Goal: Communication & Community: Share content

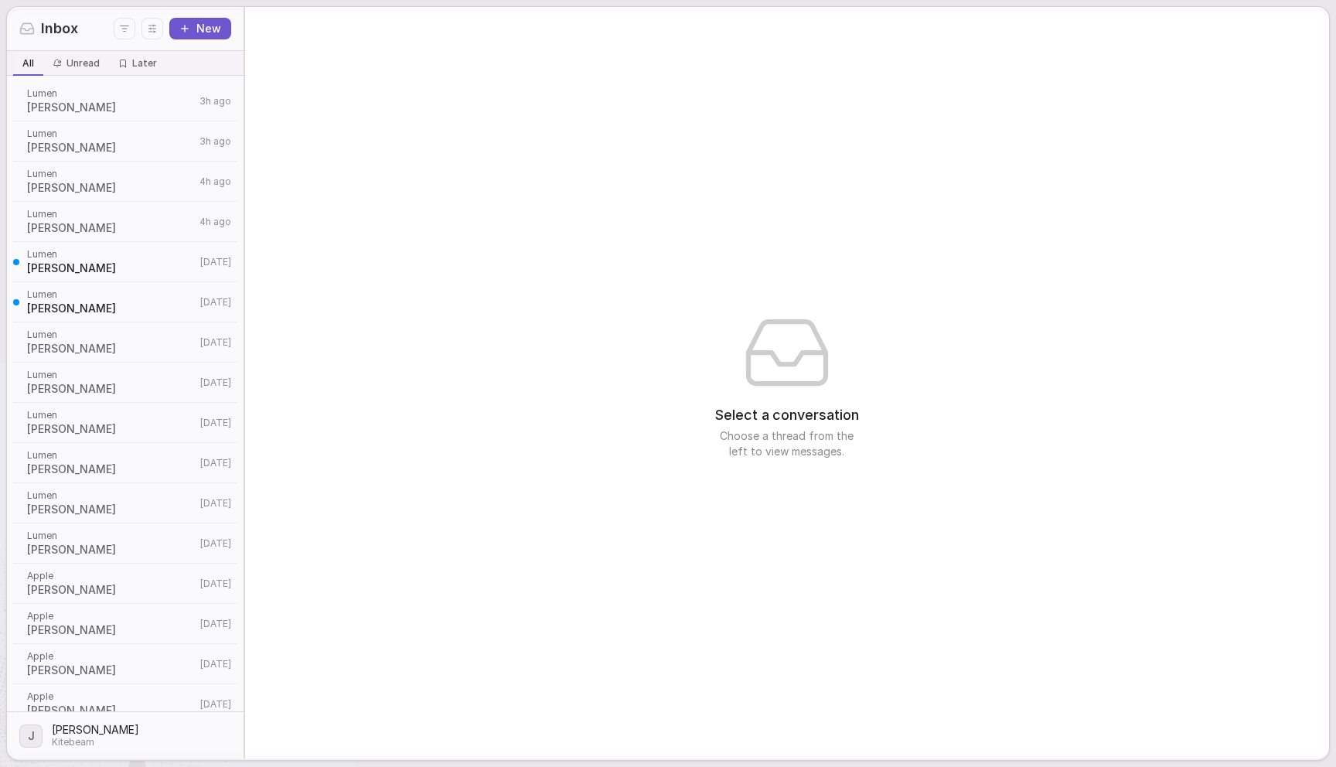
click at [689, 123] on div "Select a conversation Choose a thread from the left to view messages." at bounding box center [787, 382] width 1084 height 751
click at [117, 94] on span "Lumen" at bounding box center [111, 93] width 168 height 12
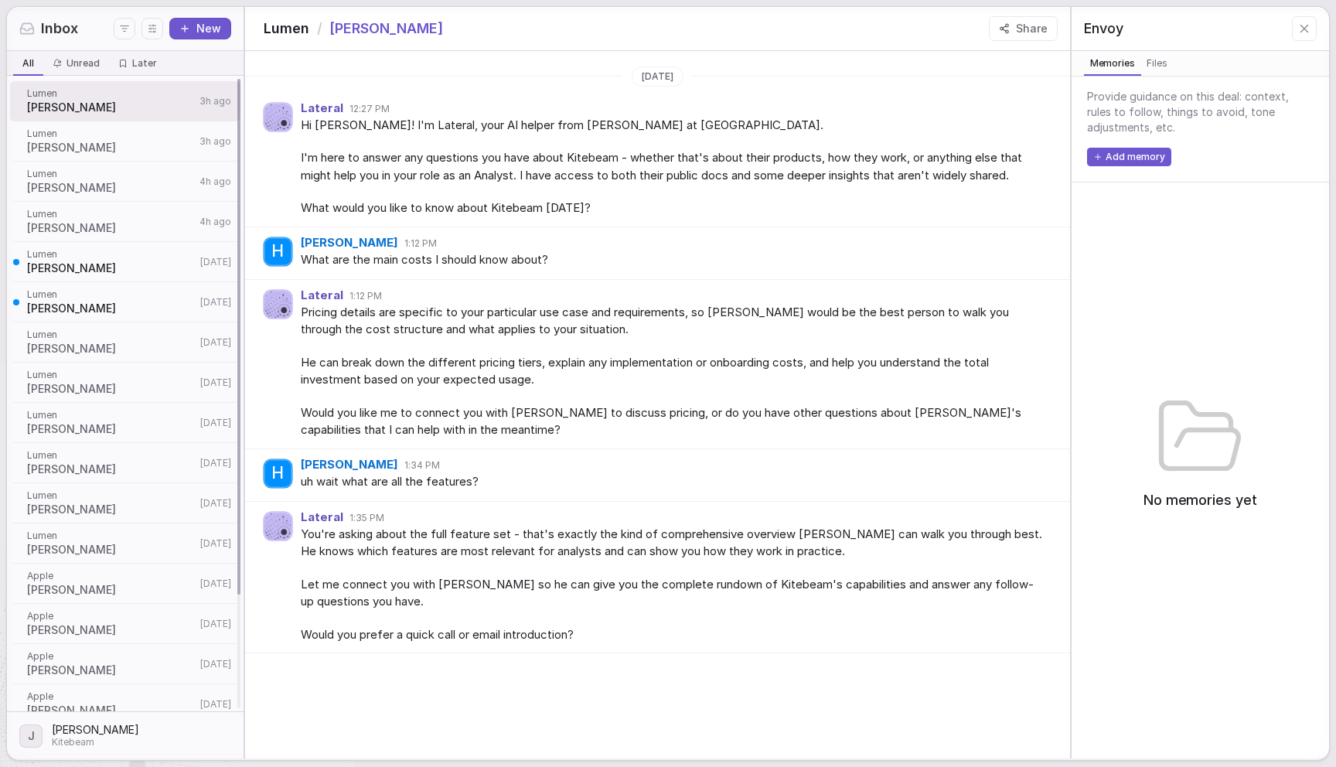
click at [93, 150] on span "[PERSON_NAME]" at bounding box center [111, 147] width 168 height 15
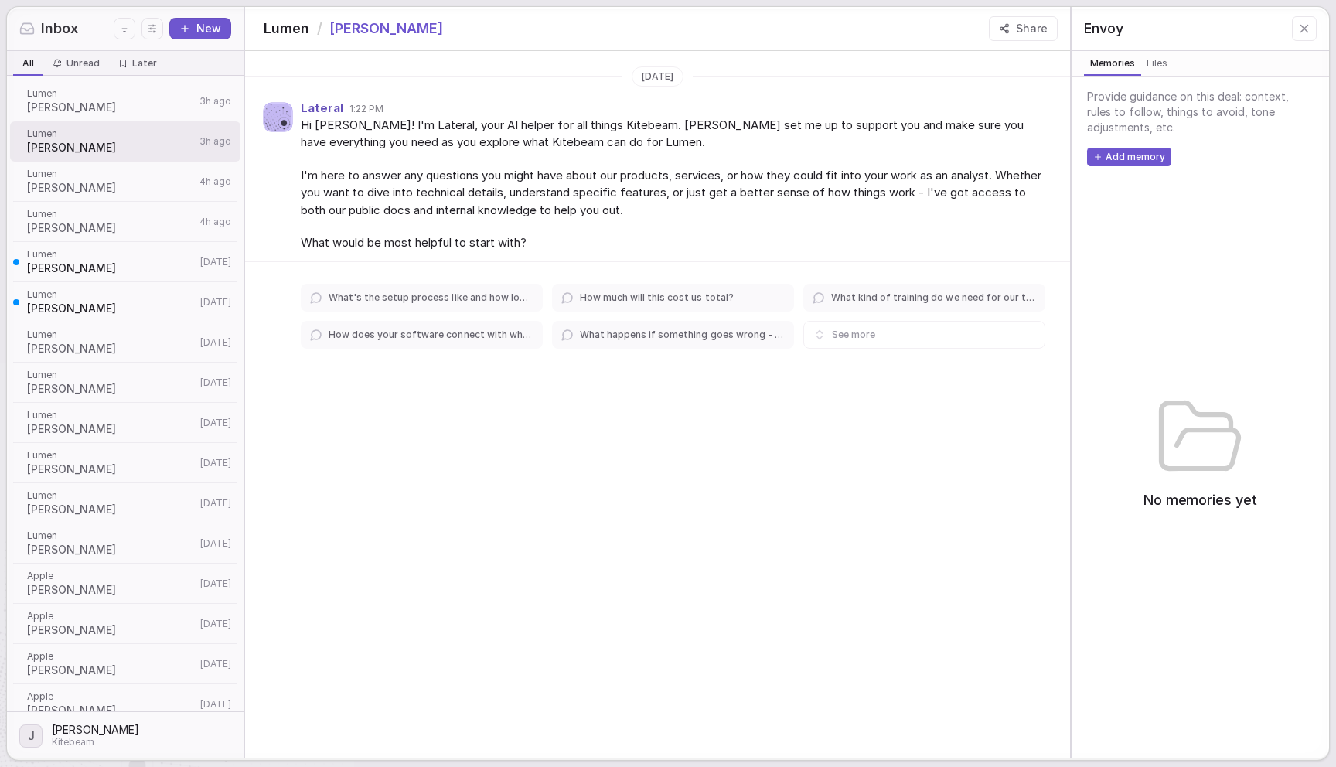
click at [1027, 29] on button "Share" at bounding box center [1023, 28] width 69 height 25
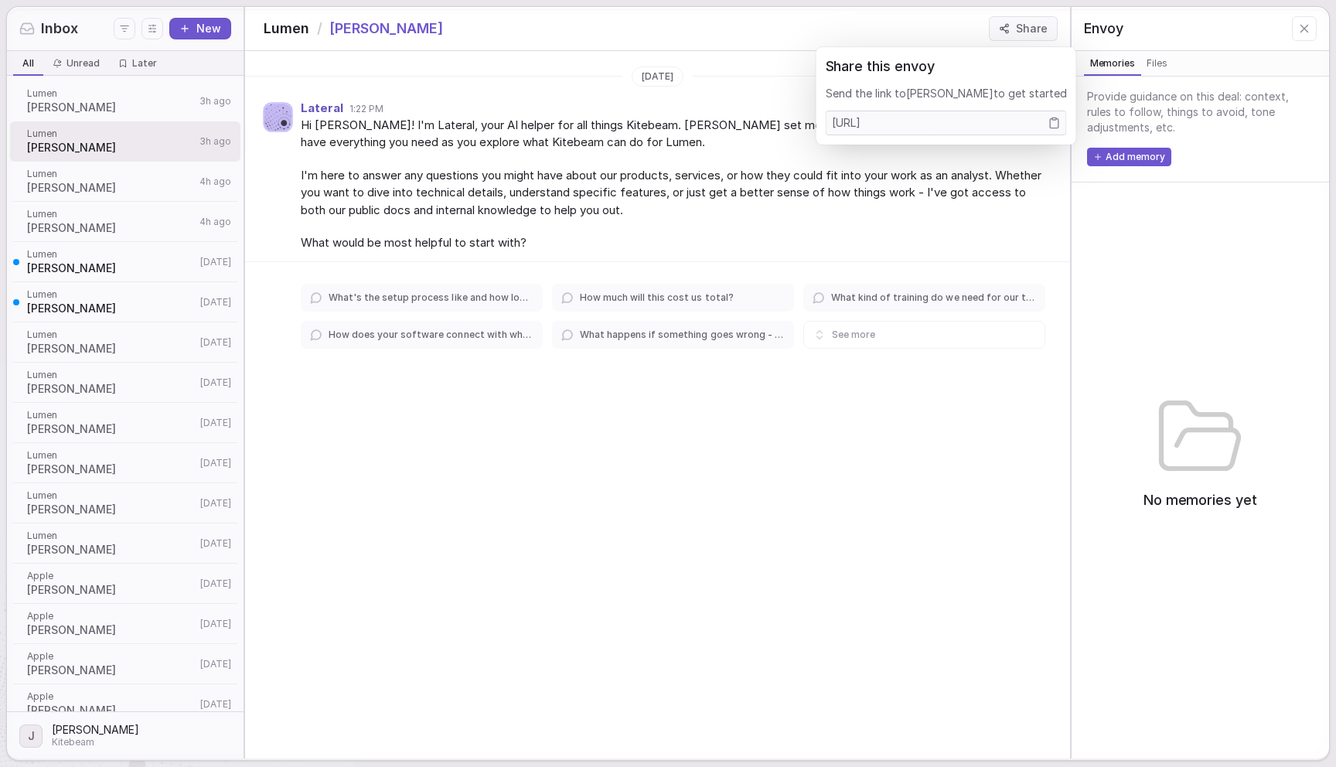
click at [1052, 122] on div at bounding box center [1054, 122] width 25 height 23
click at [1048, 122] on icon "Copy link" at bounding box center [1054, 123] width 12 height 12
click at [684, 199] on span "I'm here to answer any questions you might have about our products, services, o…" at bounding box center [673, 193] width 744 height 53
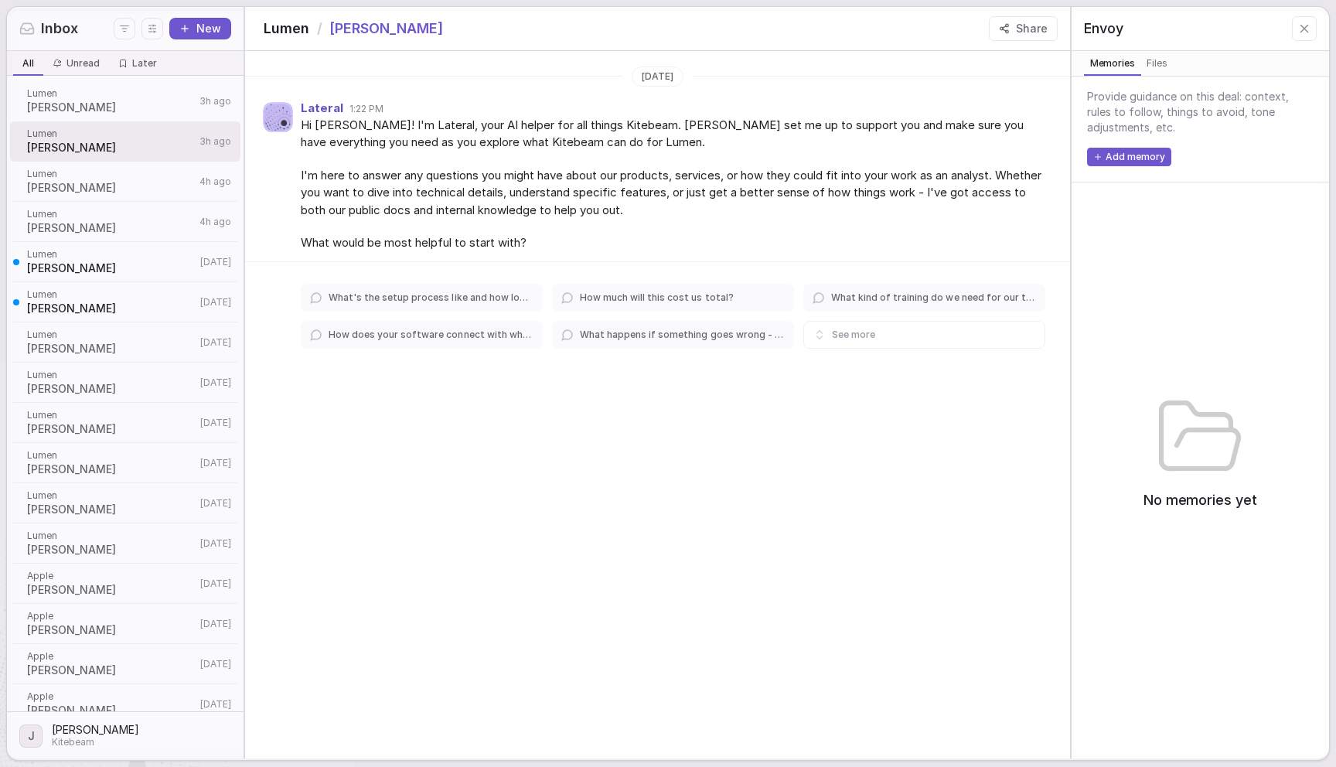
click at [724, 591] on div "[DATE] Lateral 1:22 PM Hi [PERSON_NAME]! I'm Lateral, your AI helper for all th…" at bounding box center [657, 404] width 825 height 707
